Goal: Task Accomplishment & Management: Manage account settings

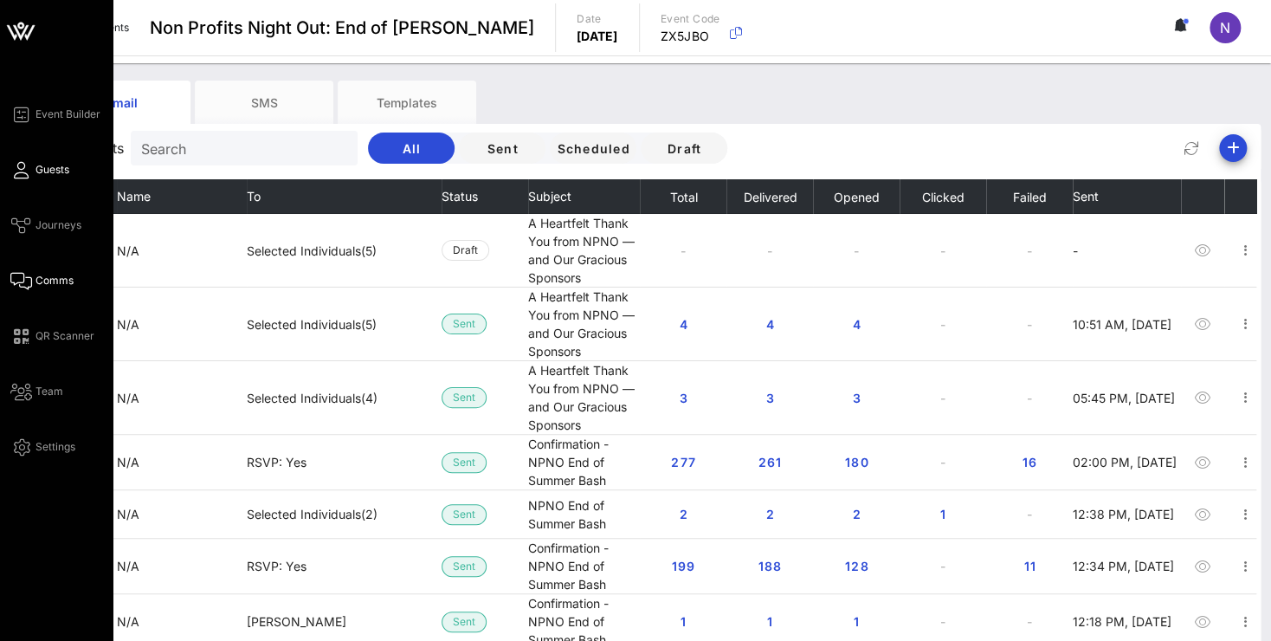
click at [60, 173] on span "Guests" at bounding box center [53, 170] width 34 height 16
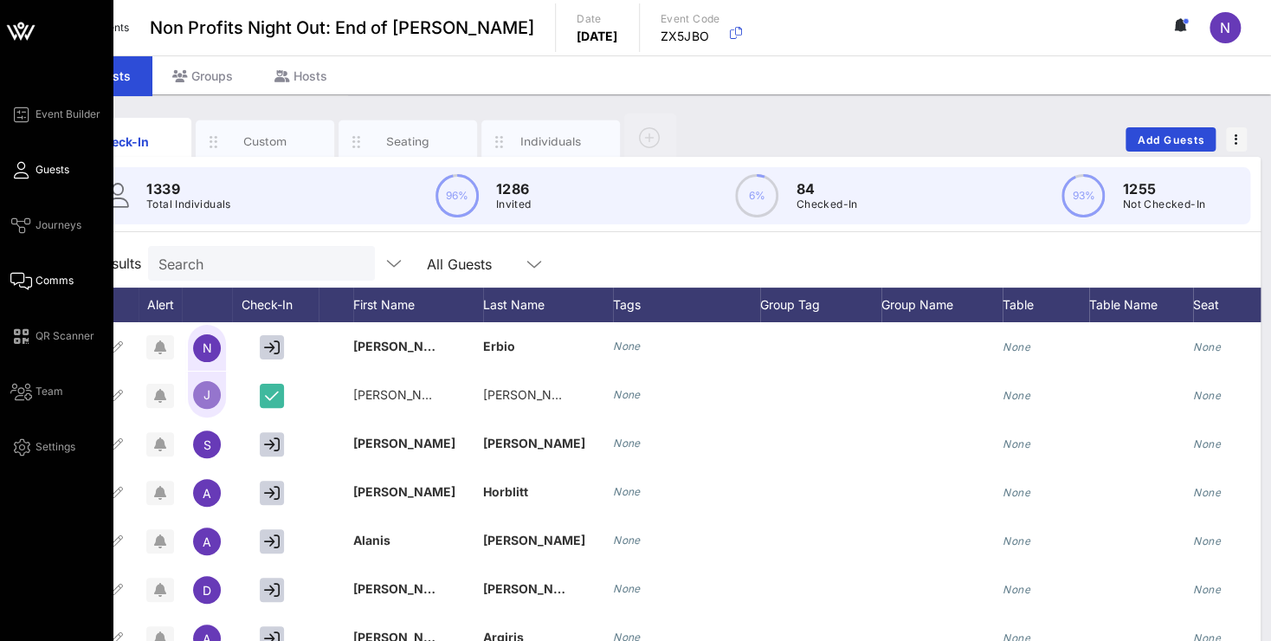
click at [50, 282] on span "Comms" at bounding box center [55, 281] width 38 height 16
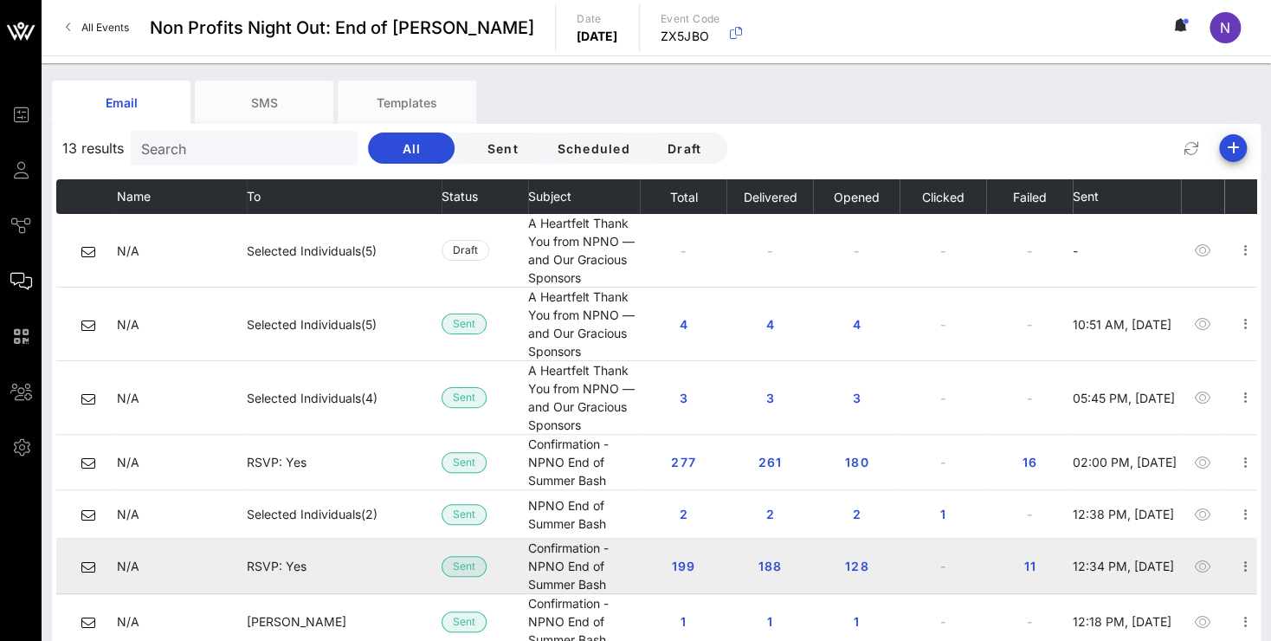
scroll to position [101, 0]
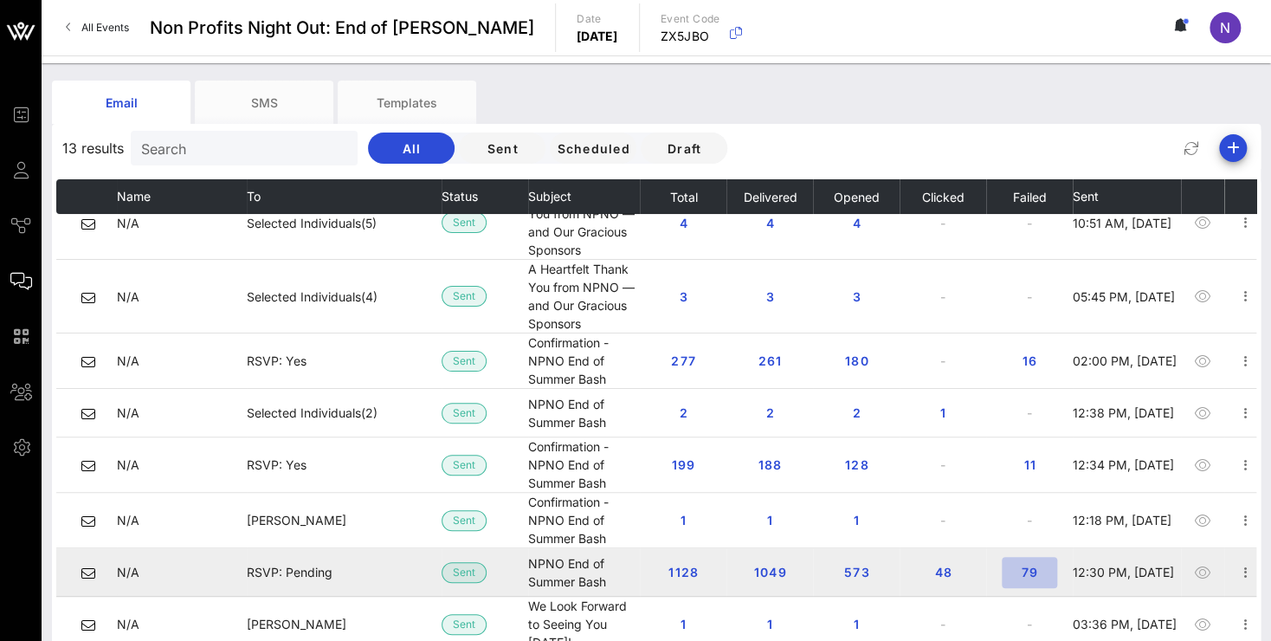
click at [1044, 565] on span "79" at bounding box center [1030, 572] width 28 height 15
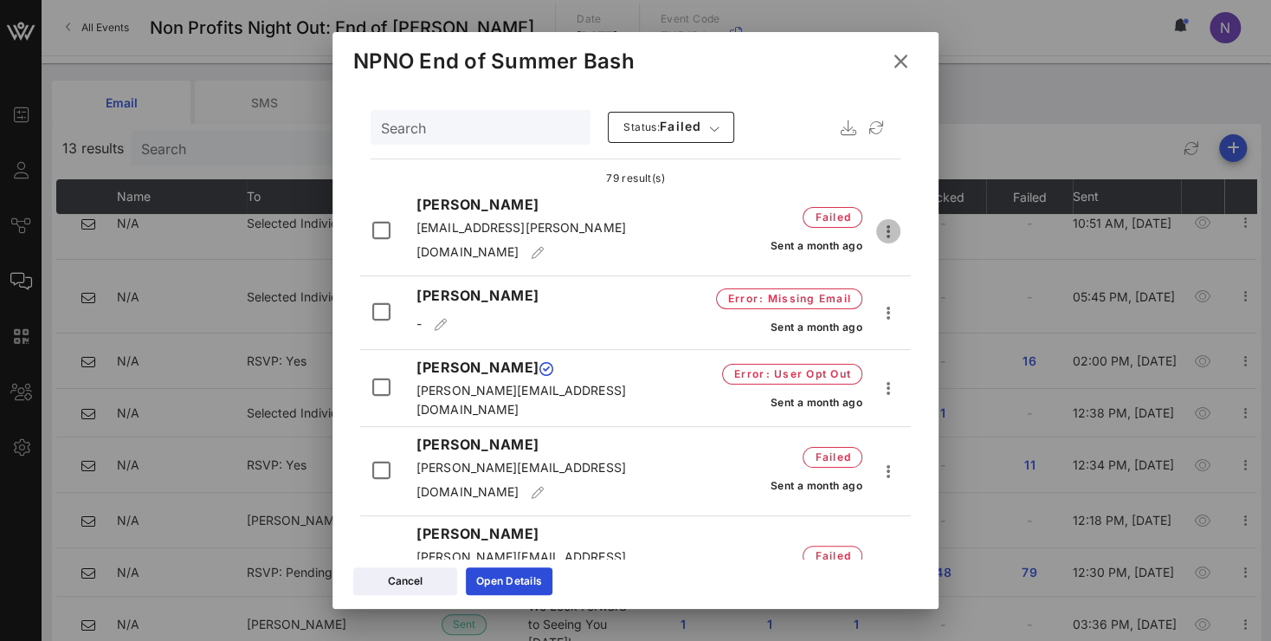
click at [878, 223] on icon "button" at bounding box center [888, 231] width 21 height 21
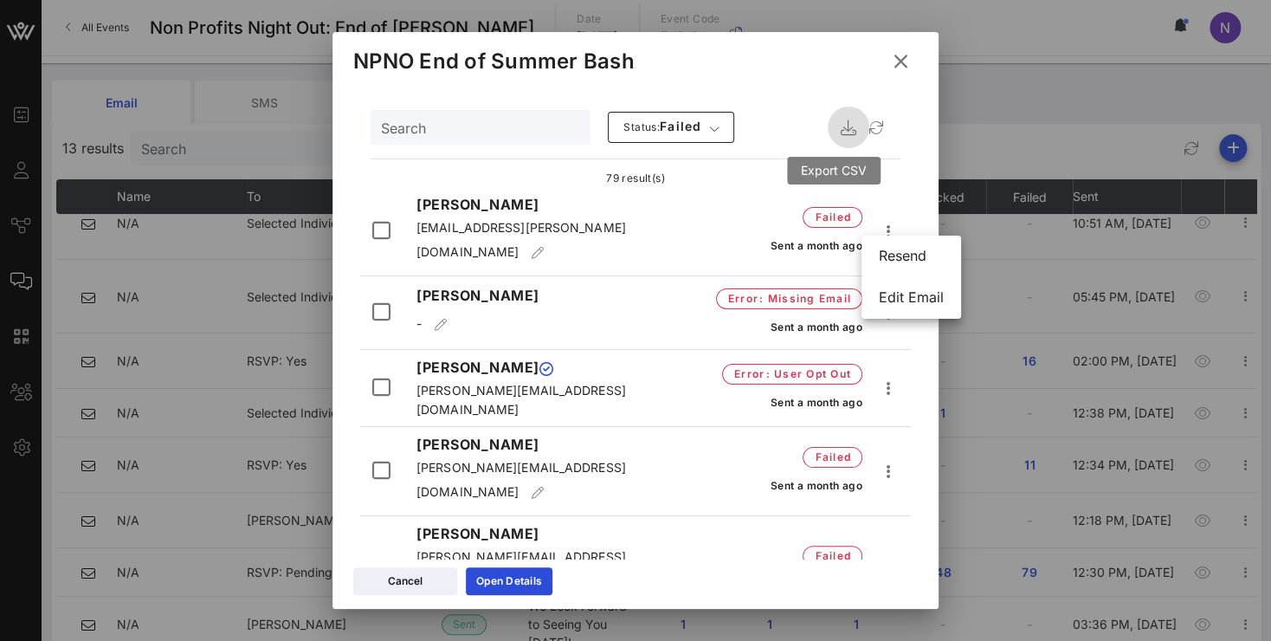
click at [838, 127] on icon "button" at bounding box center [848, 127] width 21 height 21
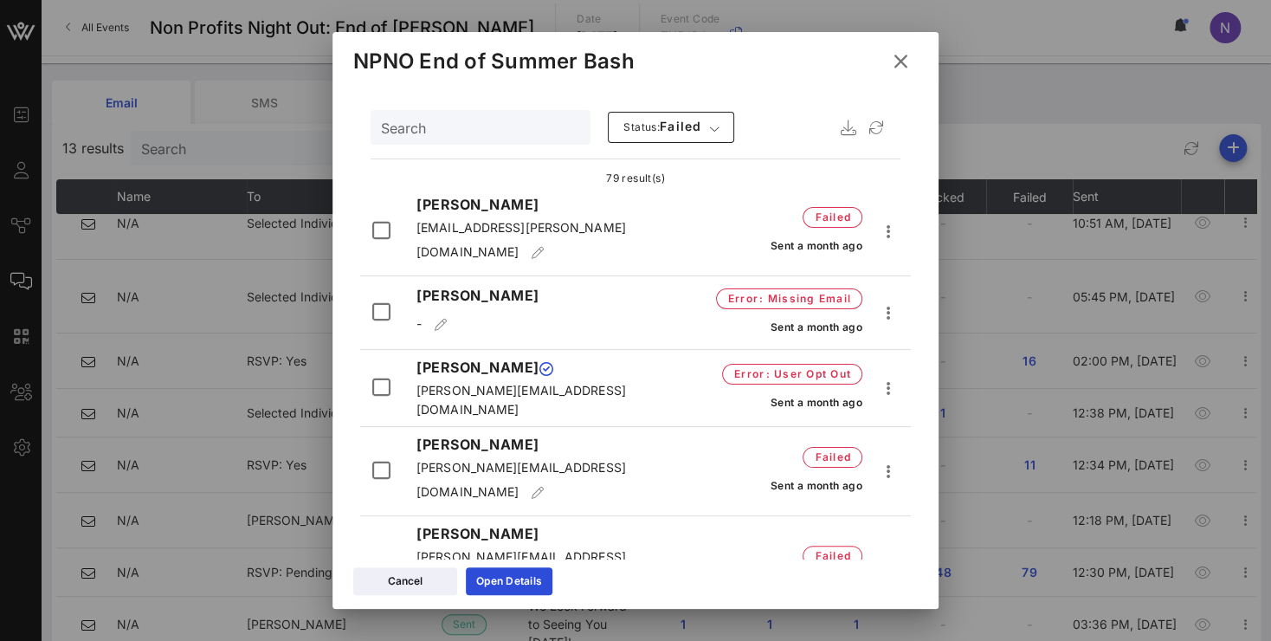
click at [907, 64] on icon at bounding box center [901, 62] width 31 height 30
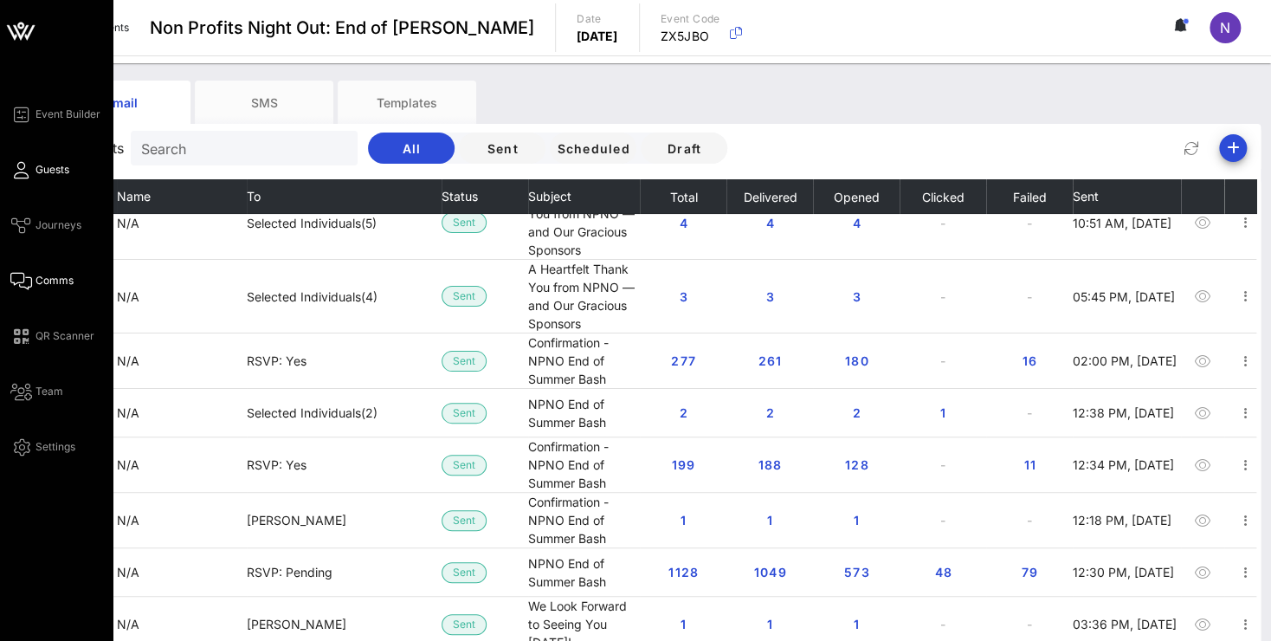
click at [55, 171] on span "Guests" at bounding box center [53, 170] width 34 height 16
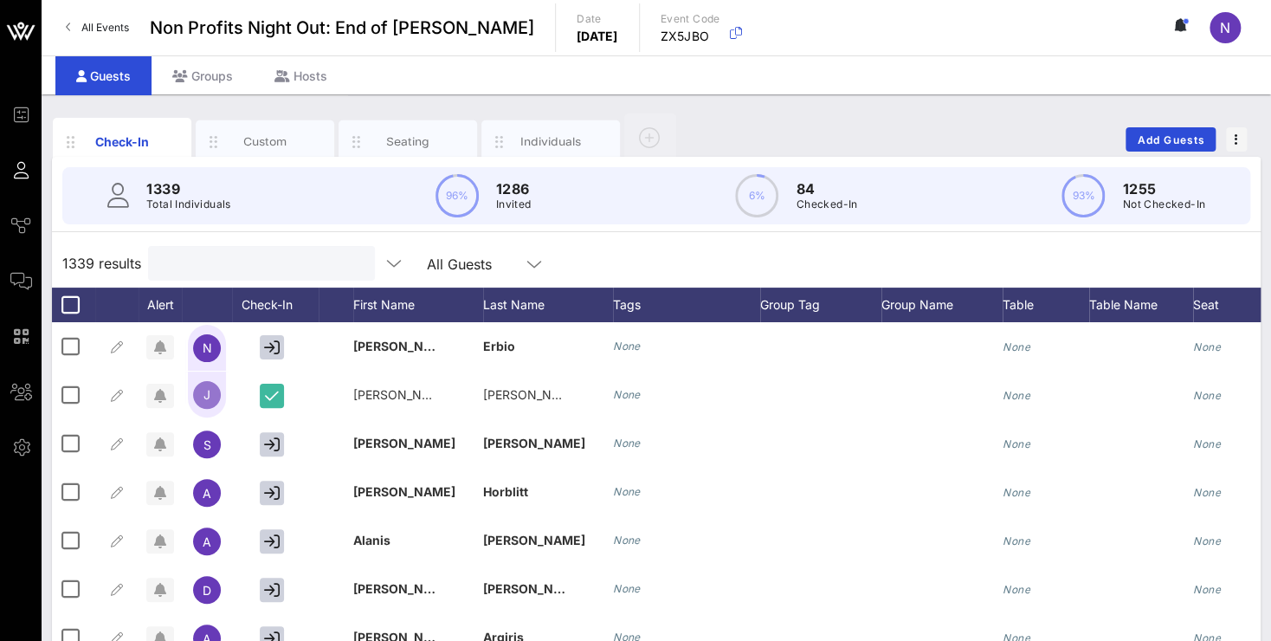
click at [229, 263] on input "text" at bounding box center [259, 263] width 203 height 23
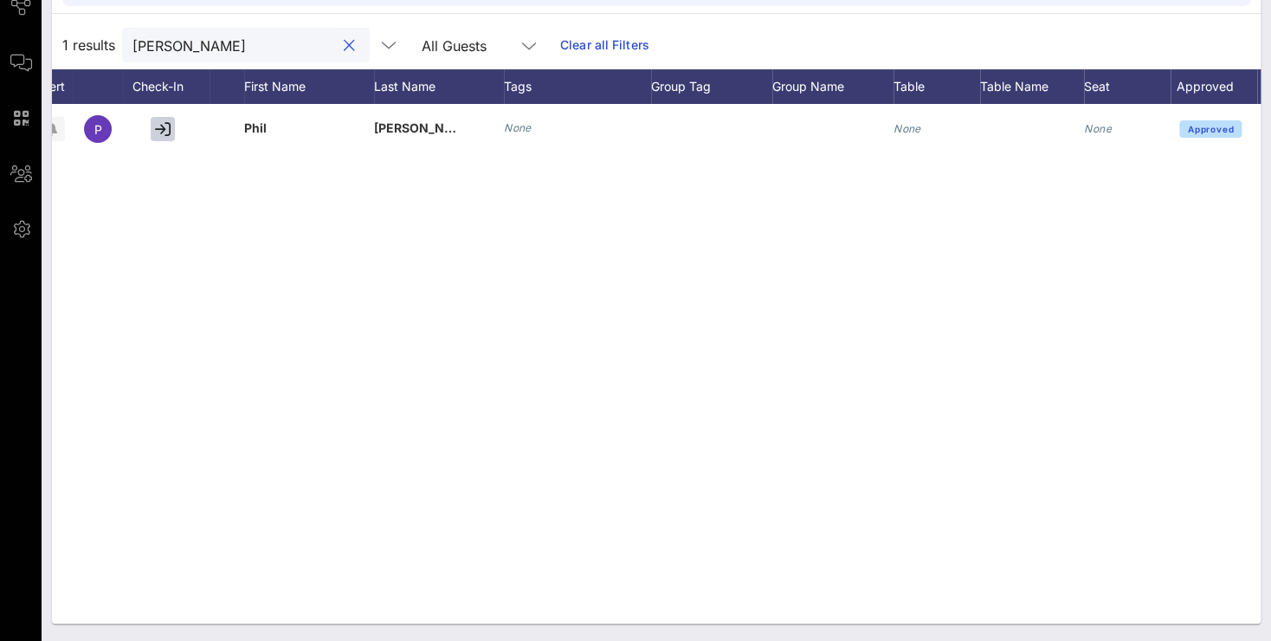
scroll to position [0, 149]
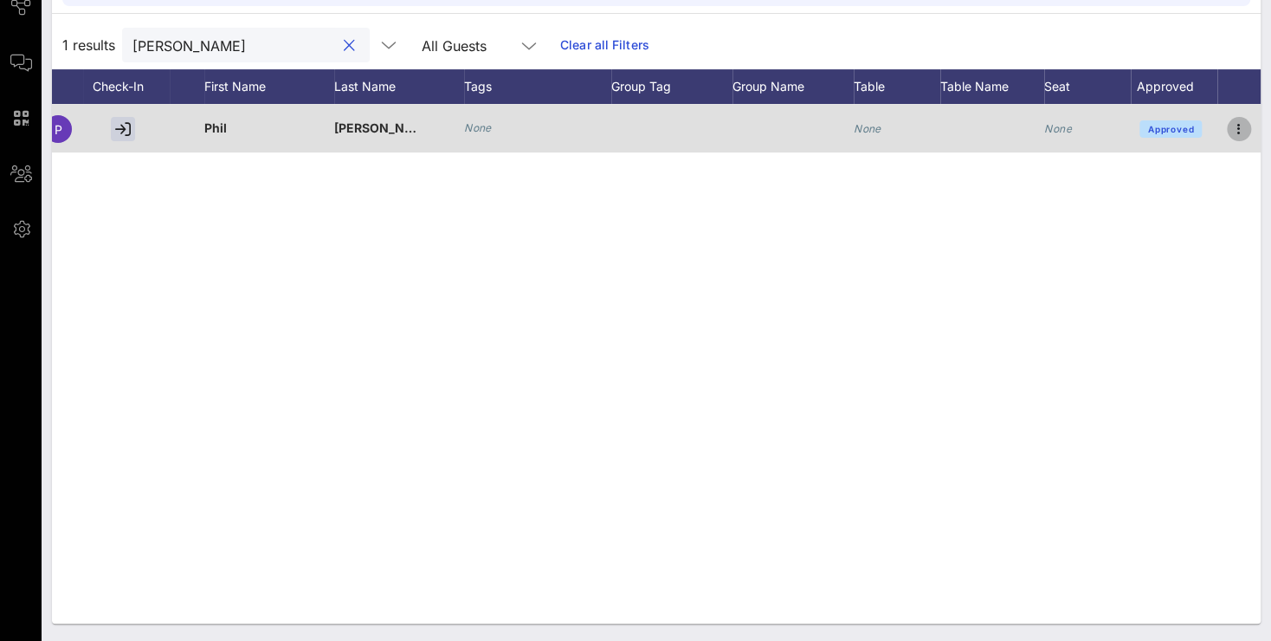
click at [1235, 126] on icon "button" at bounding box center [1239, 129] width 21 height 21
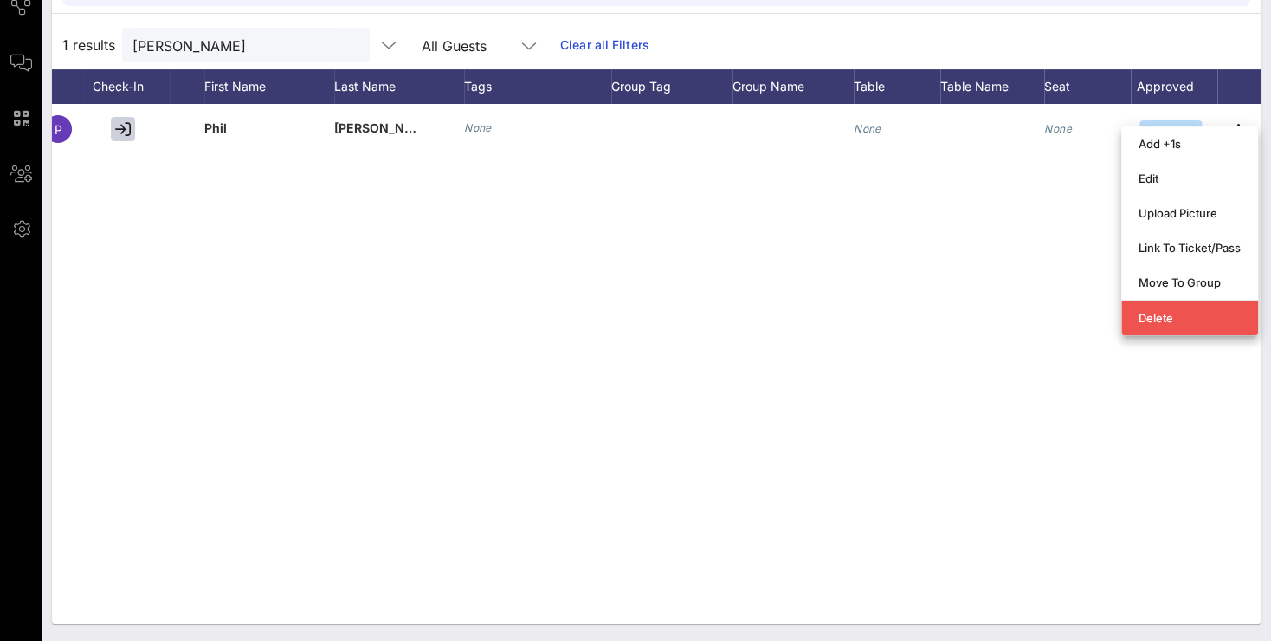
click at [508, 229] on div "P [PERSON_NAME] None None None Approved" at bounding box center [656, 364] width 1209 height 520
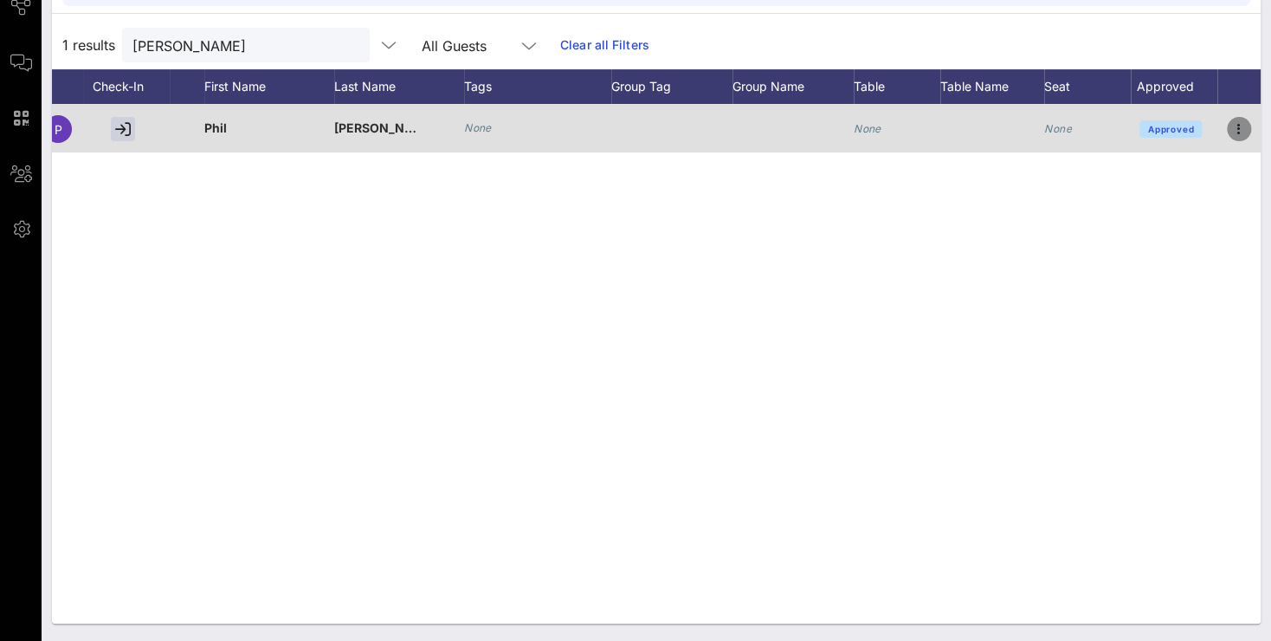
drag, startPoint x: 1236, startPoint y: 128, endPoint x: 1226, endPoint y: 135, distance: 12.5
click at [1235, 128] on icon "button" at bounding box center [1239, 129] width 21 height 21
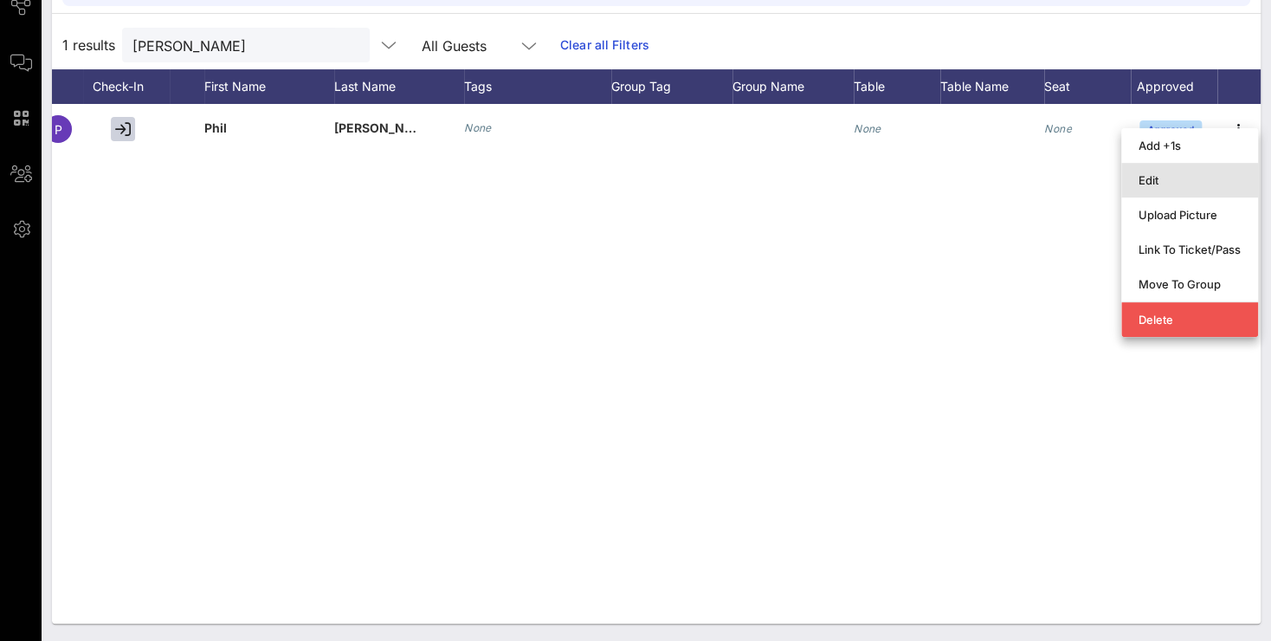
click at [1167, 177] on div "Edit" at bounding box center [1190, 180] width 102 height 14
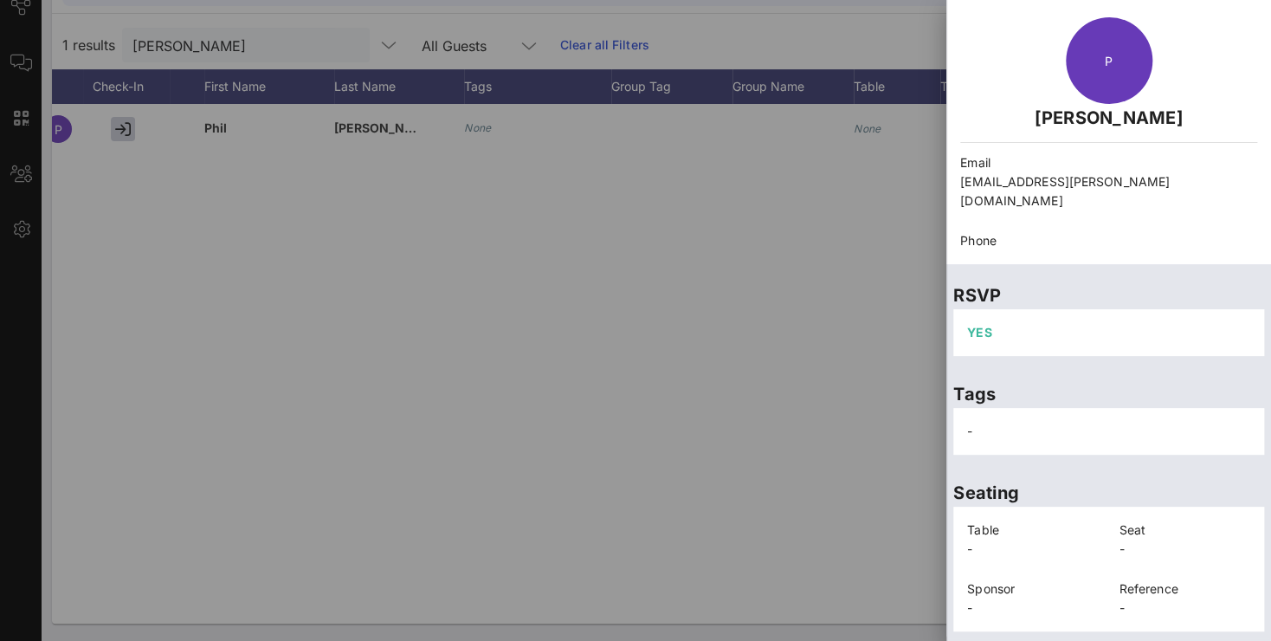
scroll to position [79, 0]
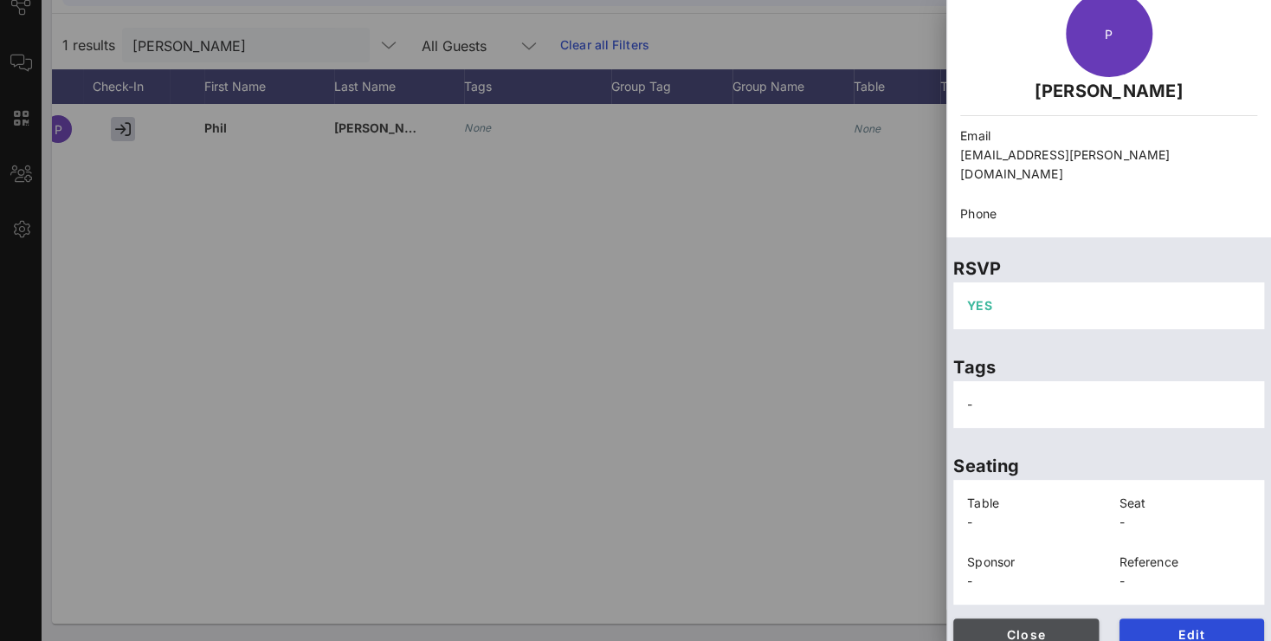
click at [1058, 627] on span "Close" at bounding box center [1026, 634] width 118 height 15
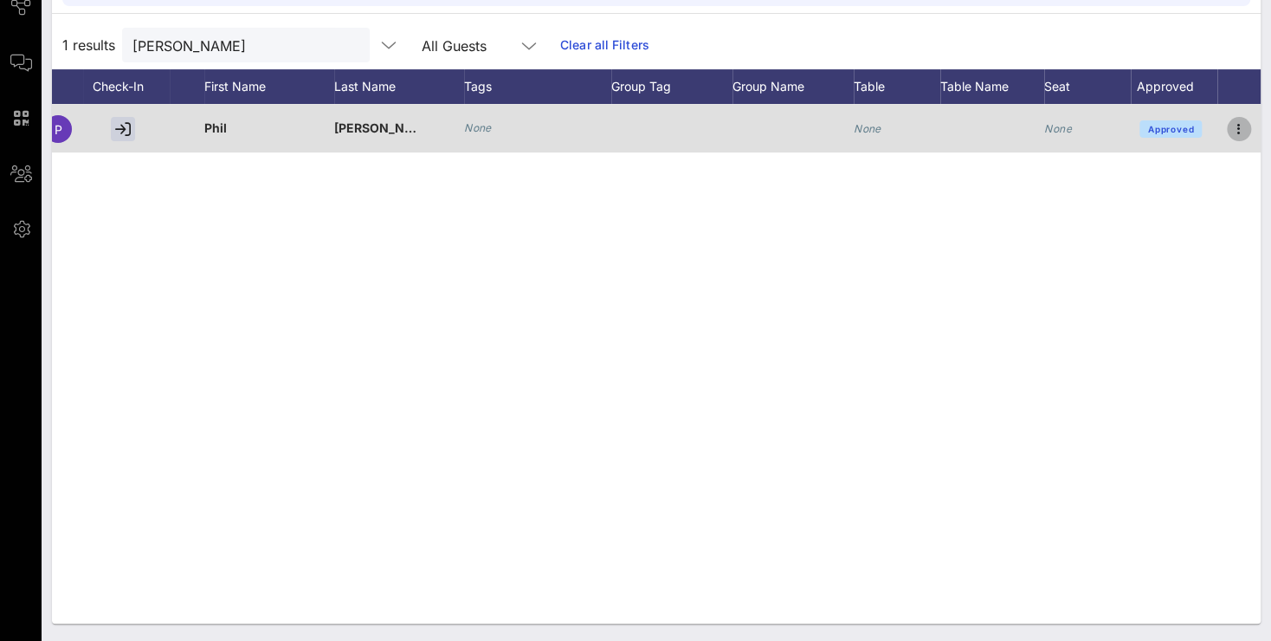
click at [1239, 129] on icon "button" at bounding box center [1239, 129] width 21 height 21
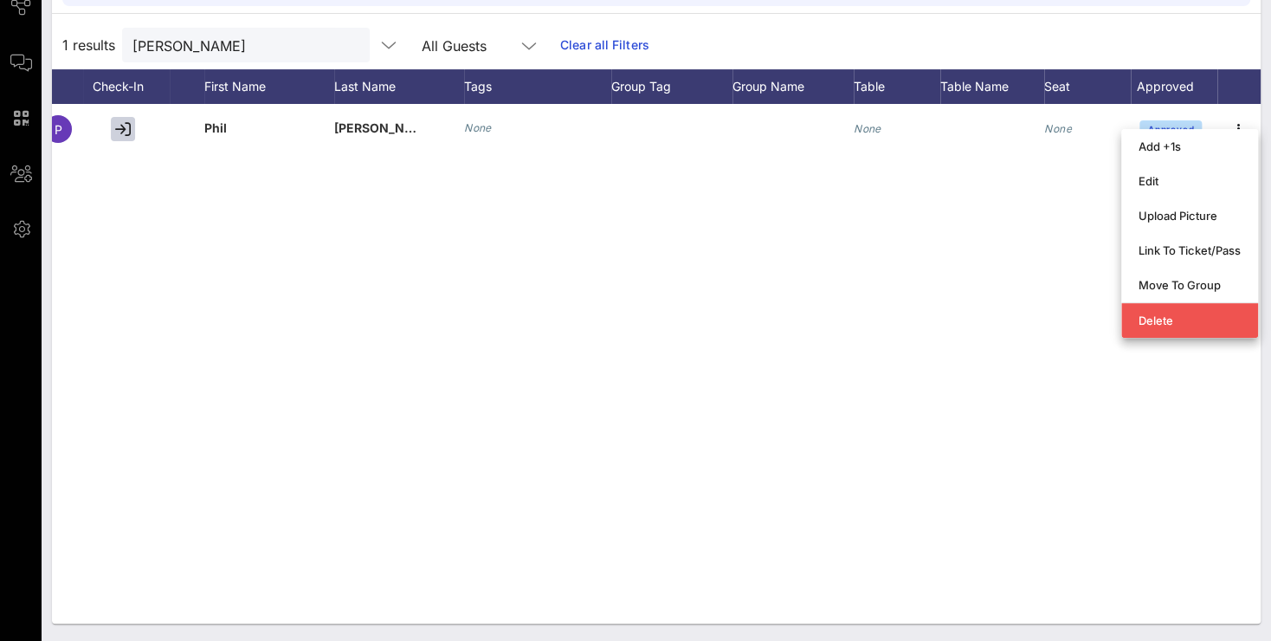
click at [806, 268] on div "P [PERSON_NAME] None None None Approved" at bounding box center [656, 364] width 1209 height 520
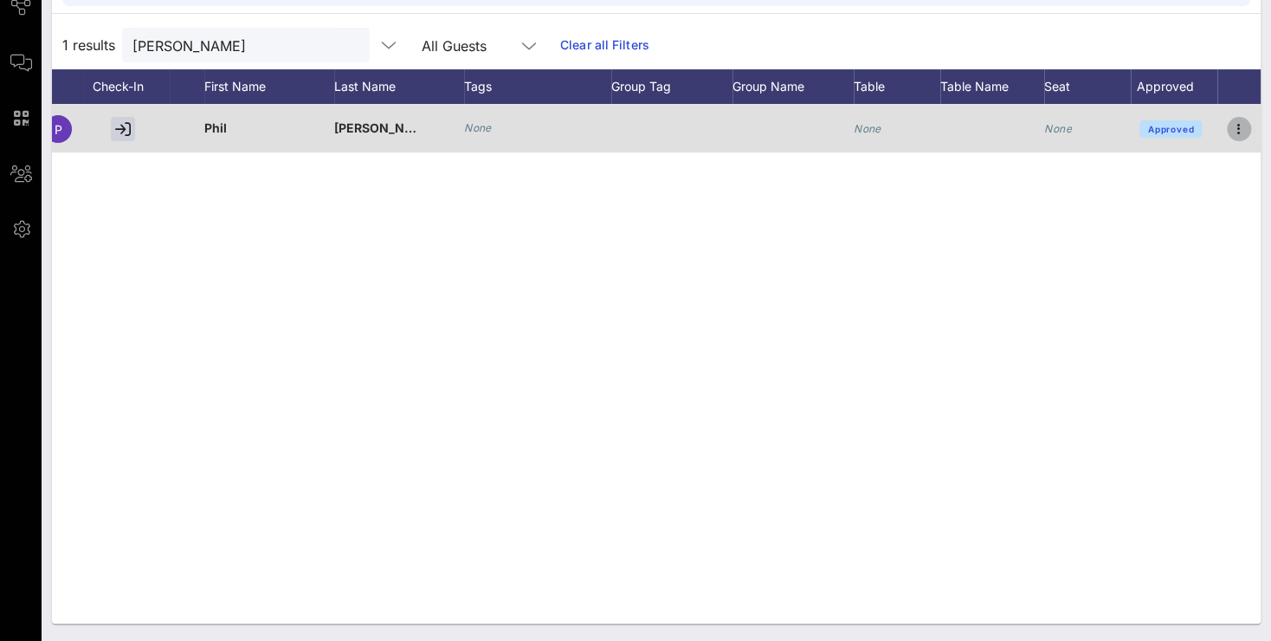
click at [1233, 129] on icon "button" at bounding box center [1239, 129] width 21 height 21
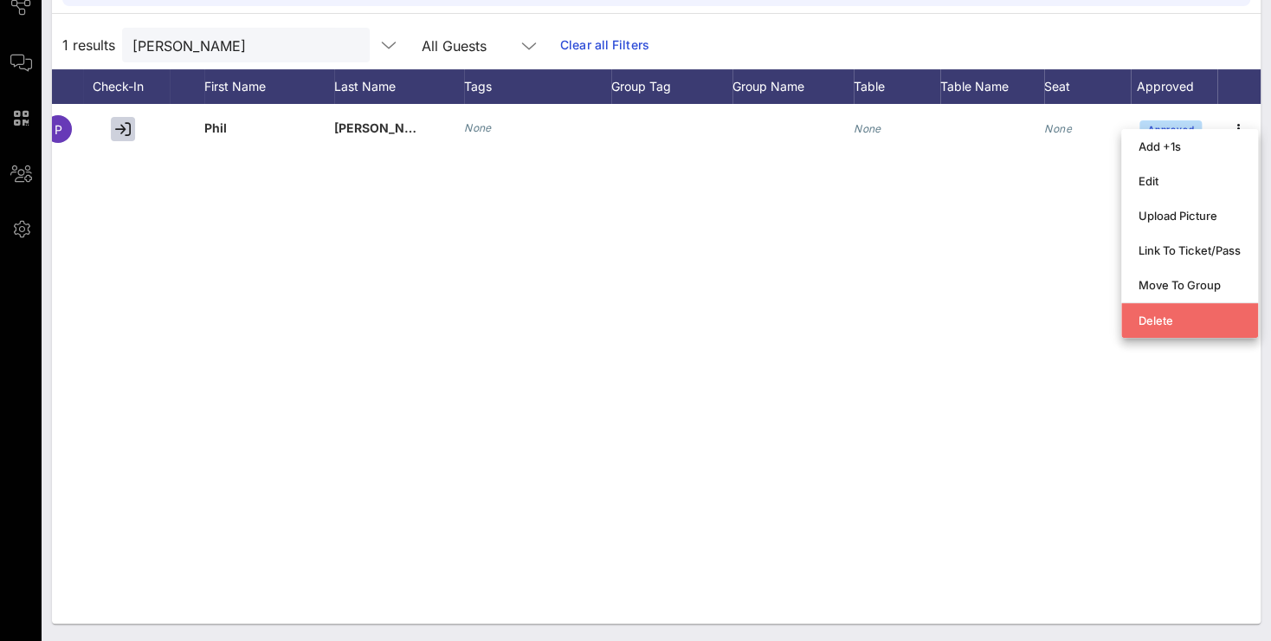
click at [1167, 327] on div "Delete" at bounding box center [1190, 321] width 102 height 14
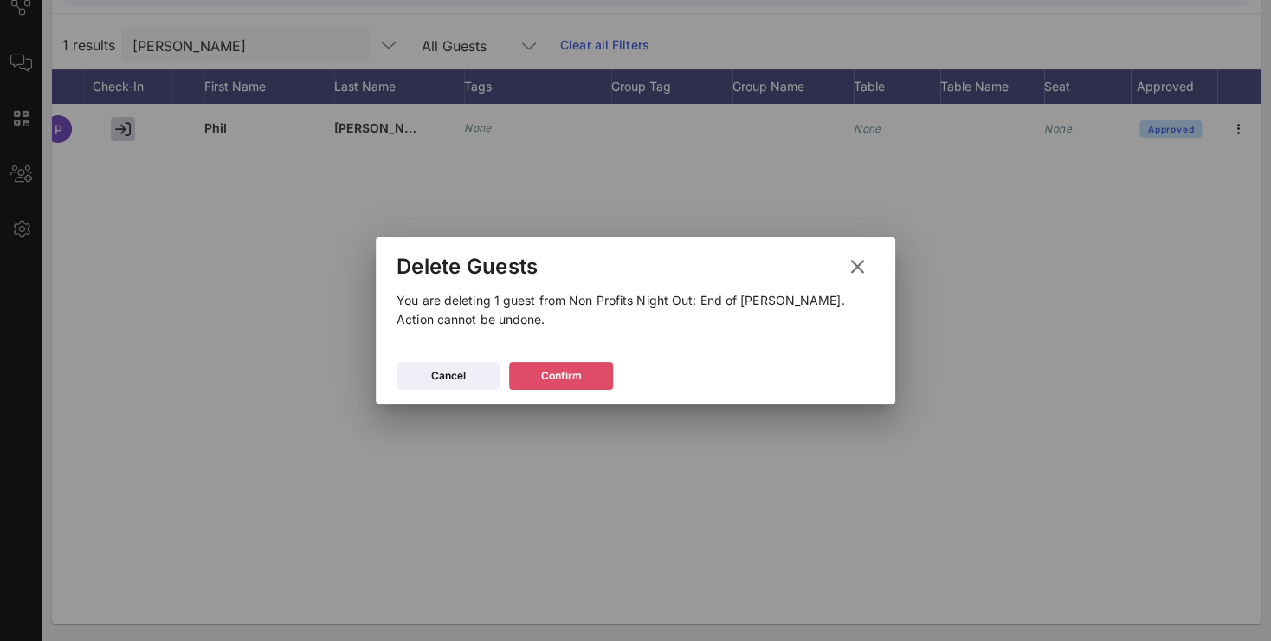
click at [550, 381] on div "Confirm" at bounding box center [561, 375] width 41 height 17
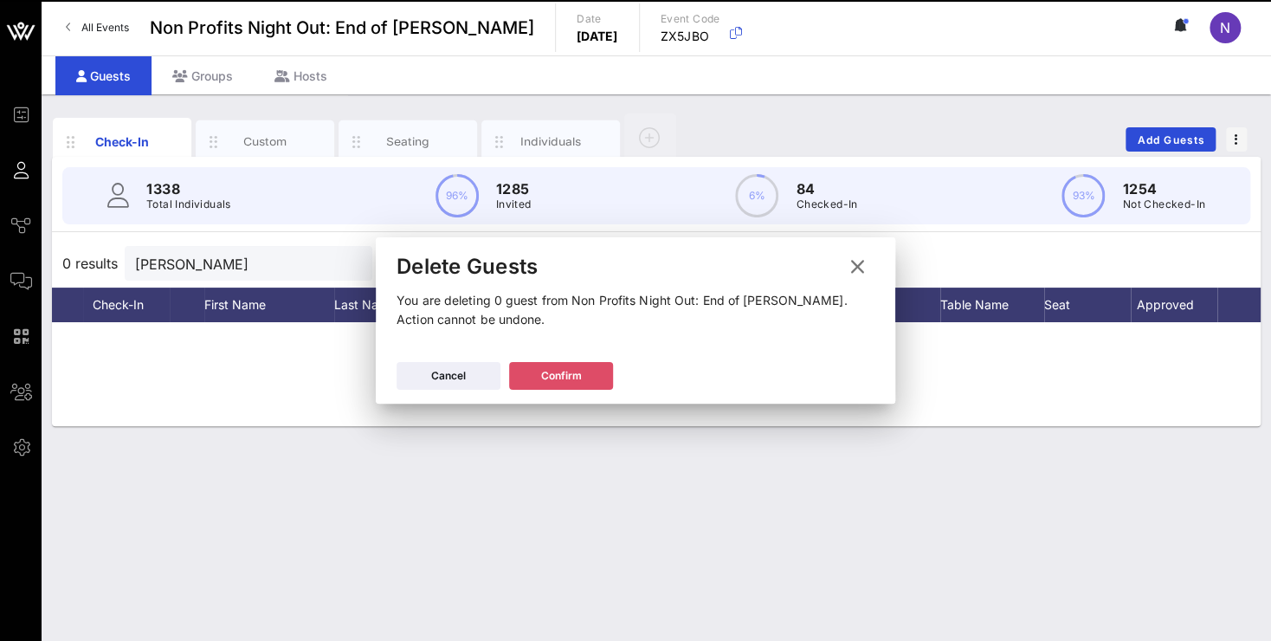
scroll to position [0, 0]
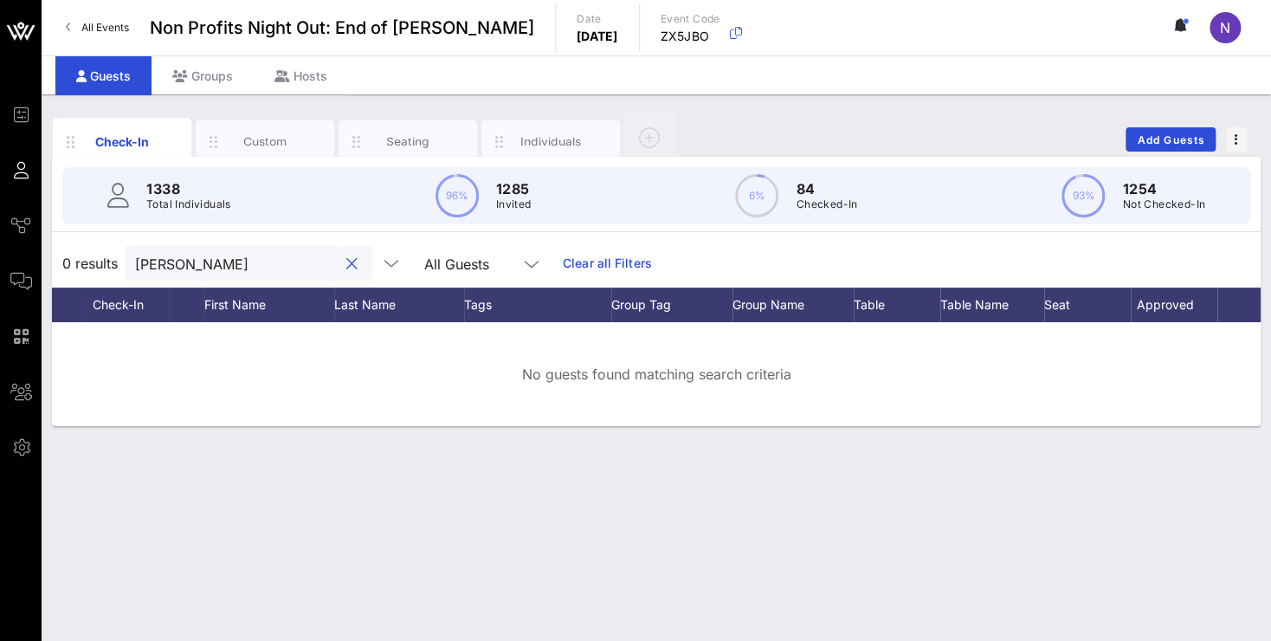
drag, startPoint x: 244, startPoint y: 259, endPoint x: -44, endPoint y: 229, distance: 290.0
click at [135, 252] on input "[PERSON_NAME]" at bounding box center [236, 263] width 203 height 23
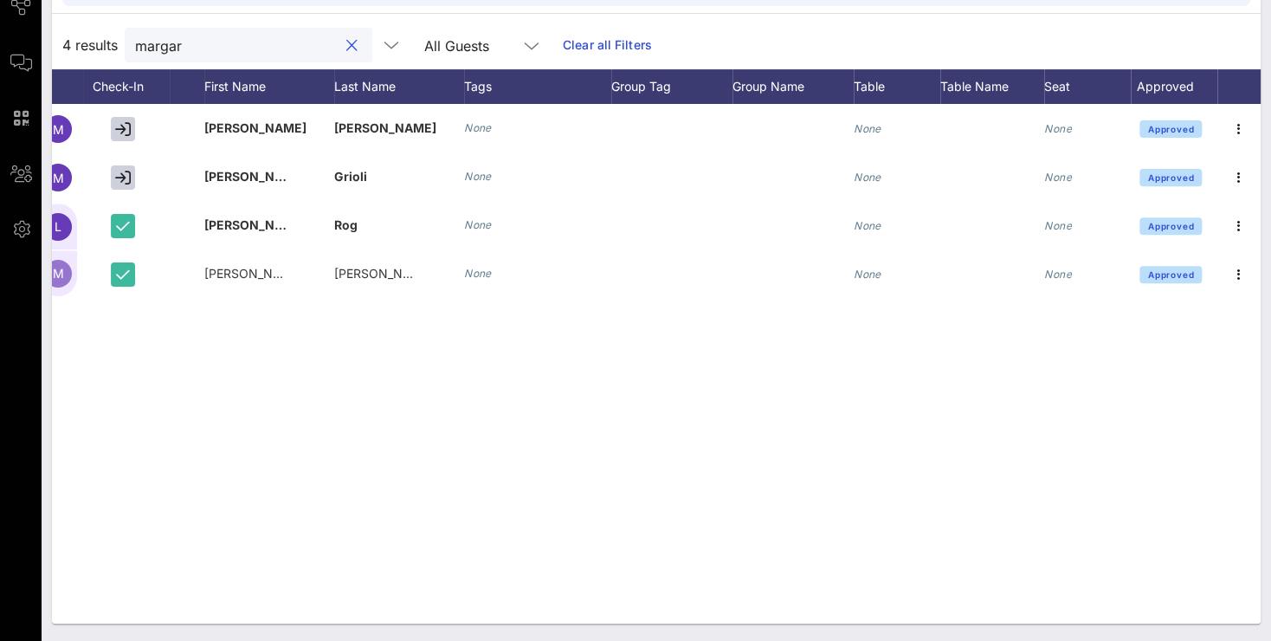
scroll to position [0, 149]
type input "margar"
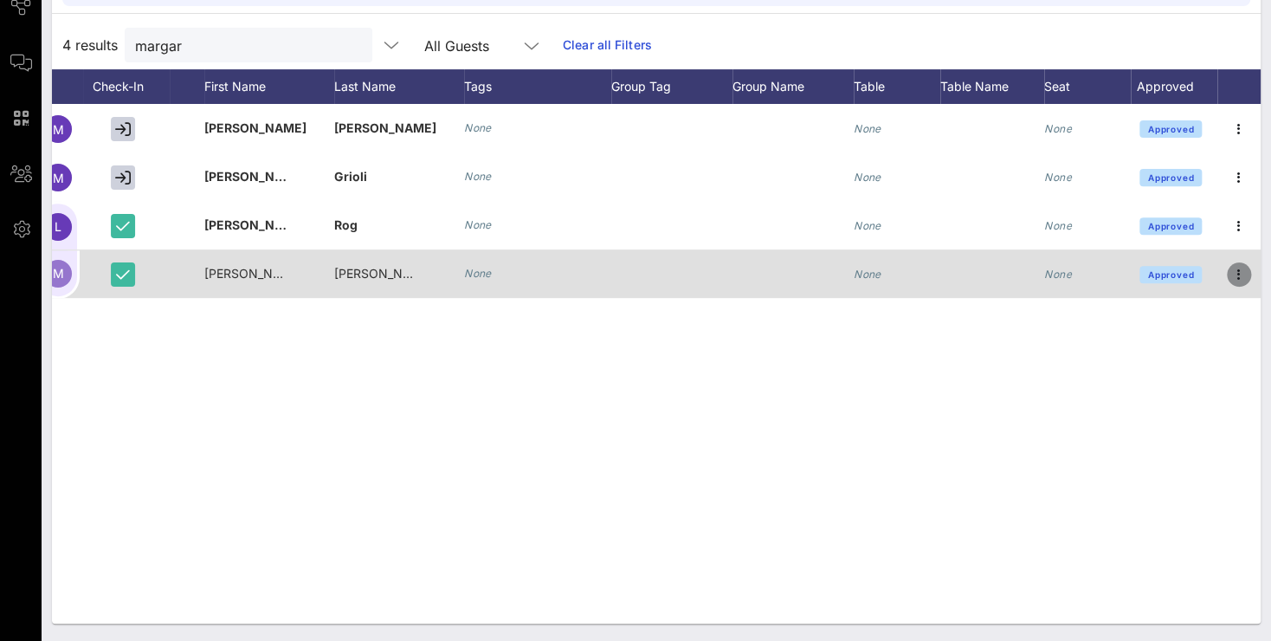
click at [1236, 275] on icon "button" at bounding box center [1239, 274] width 21 height 21
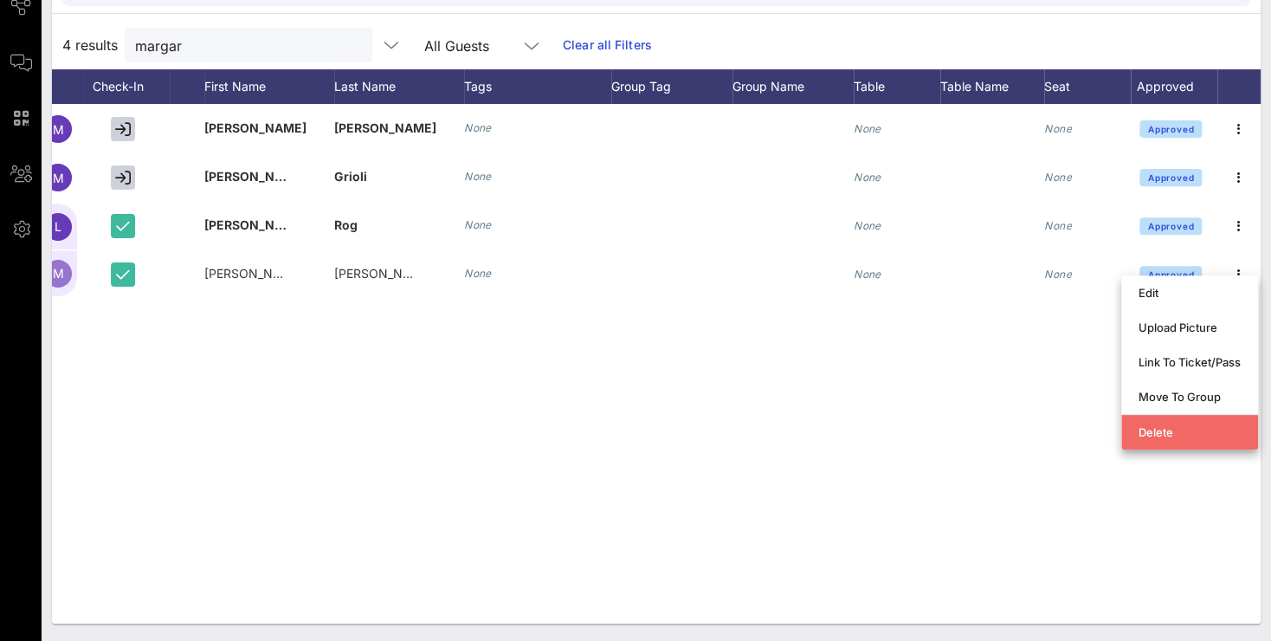
click at [1152, 433] on div "Delete" at bounding box center [1190, 432] width 102 height 14
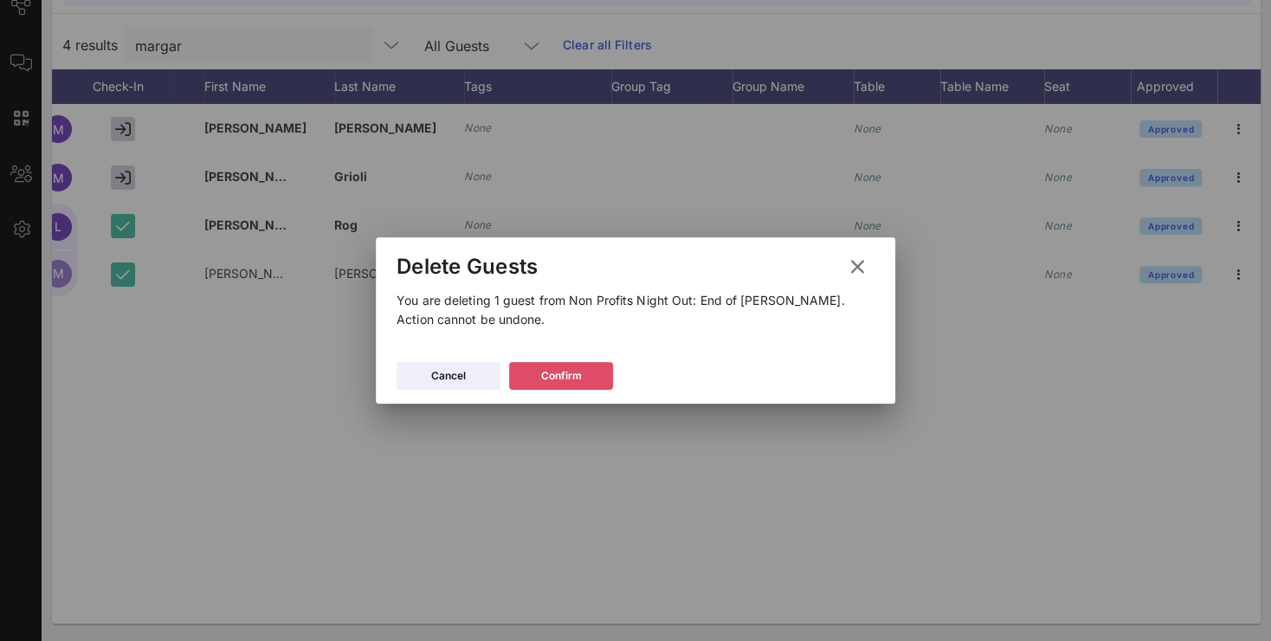
click at [564, 381] on button "Confirm" at bounding box center [561, 376] width 104 height 28
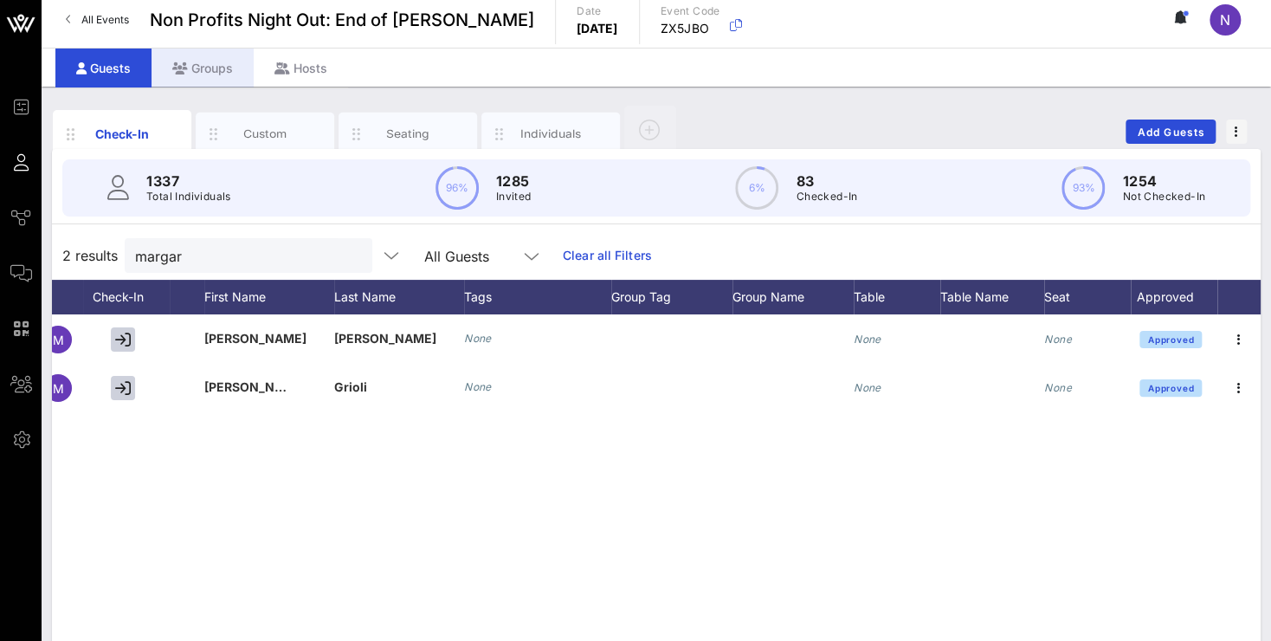
scroll to position [0, 0]
